Goal: Navigation & Orientation: Find specific page/section

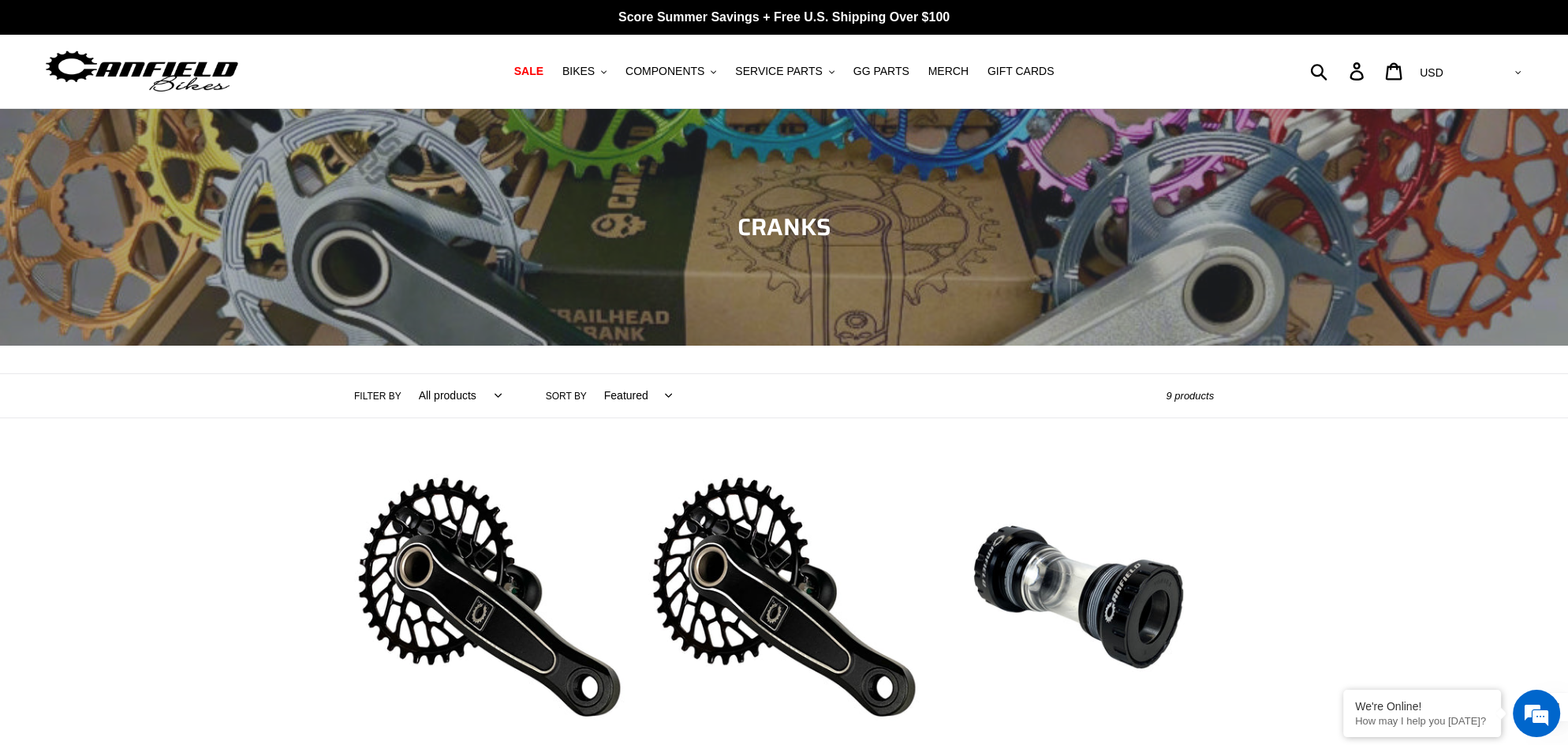
click at [136, 57] on img at bounding box center [141, 71] width 197 height 50
